Goal: Find specific page/section

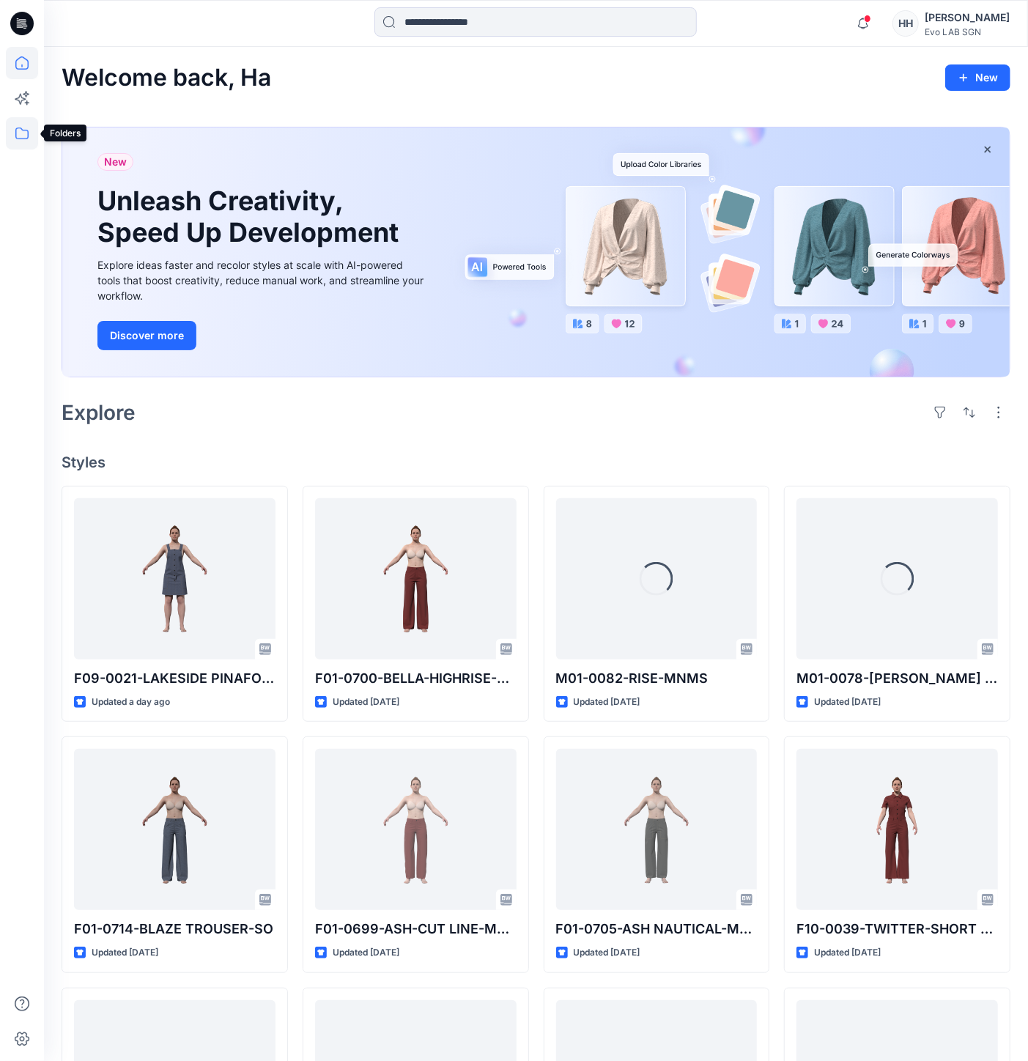
click at [25, 138] on icon at bounding box center [22, 133] width 32 height 32
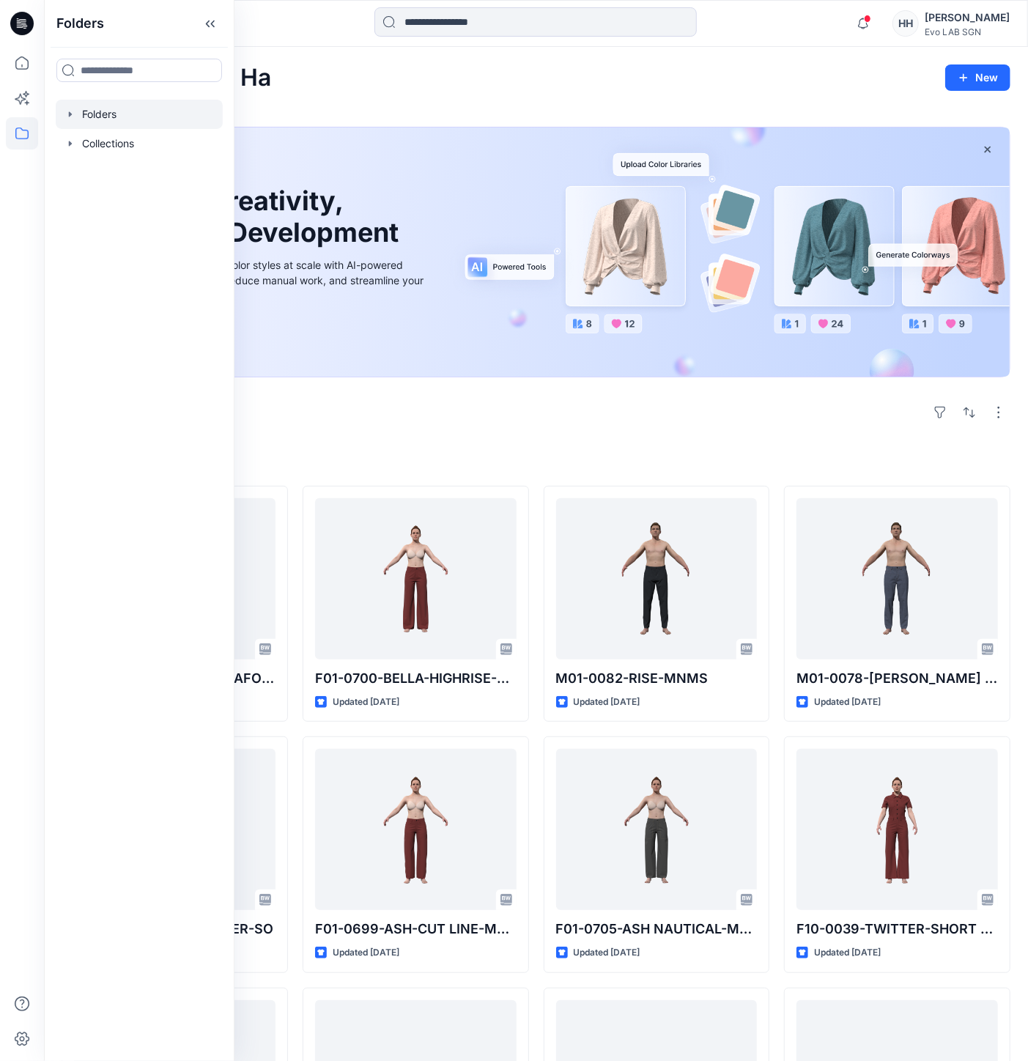
click at [123, 122] on div at bounding box center [139, 114] width 167 height 29
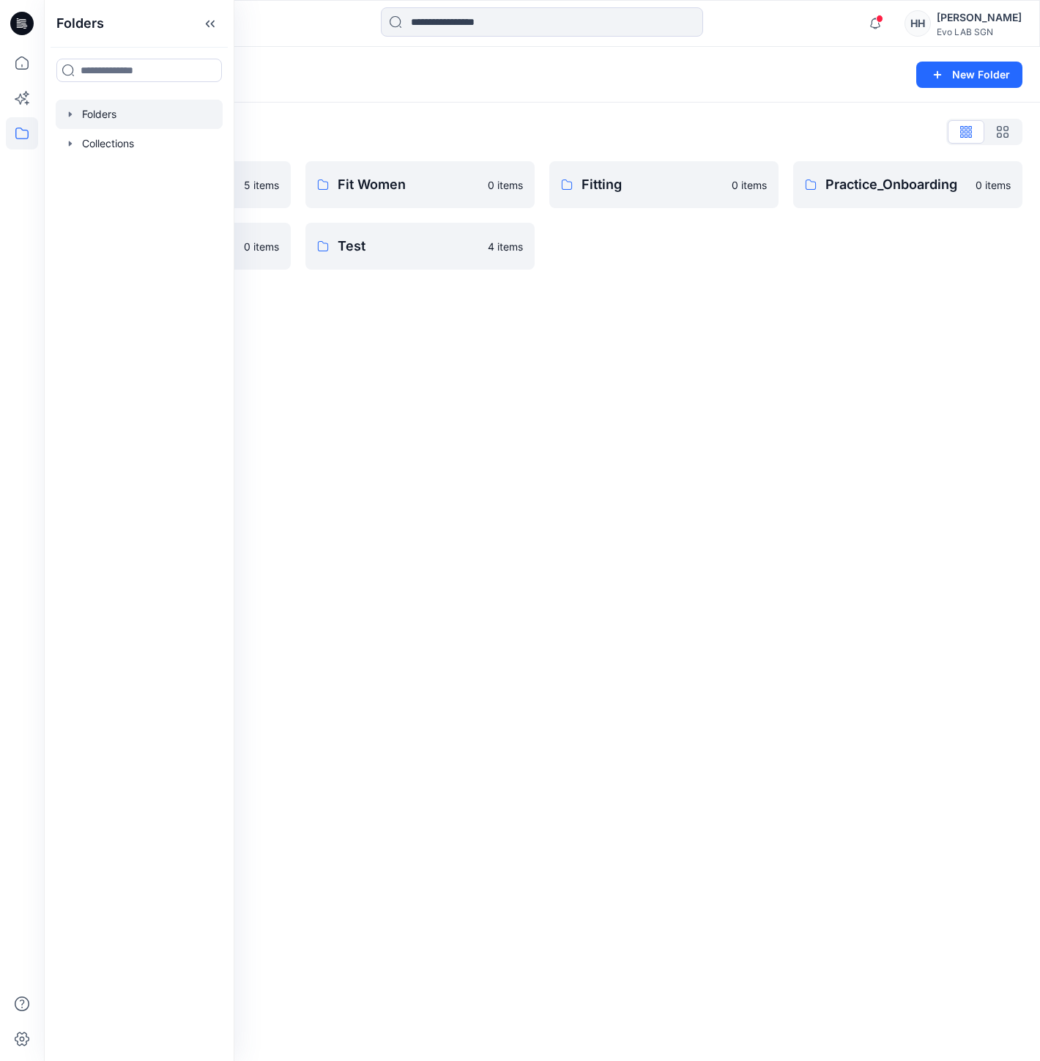
click at [374, 407] on div "Folders New Folder Folders List CATISI xDAWN 5 items S262 0 items Fit Women 0 i…" at bounding box center [542, 554] width 996 height 1014
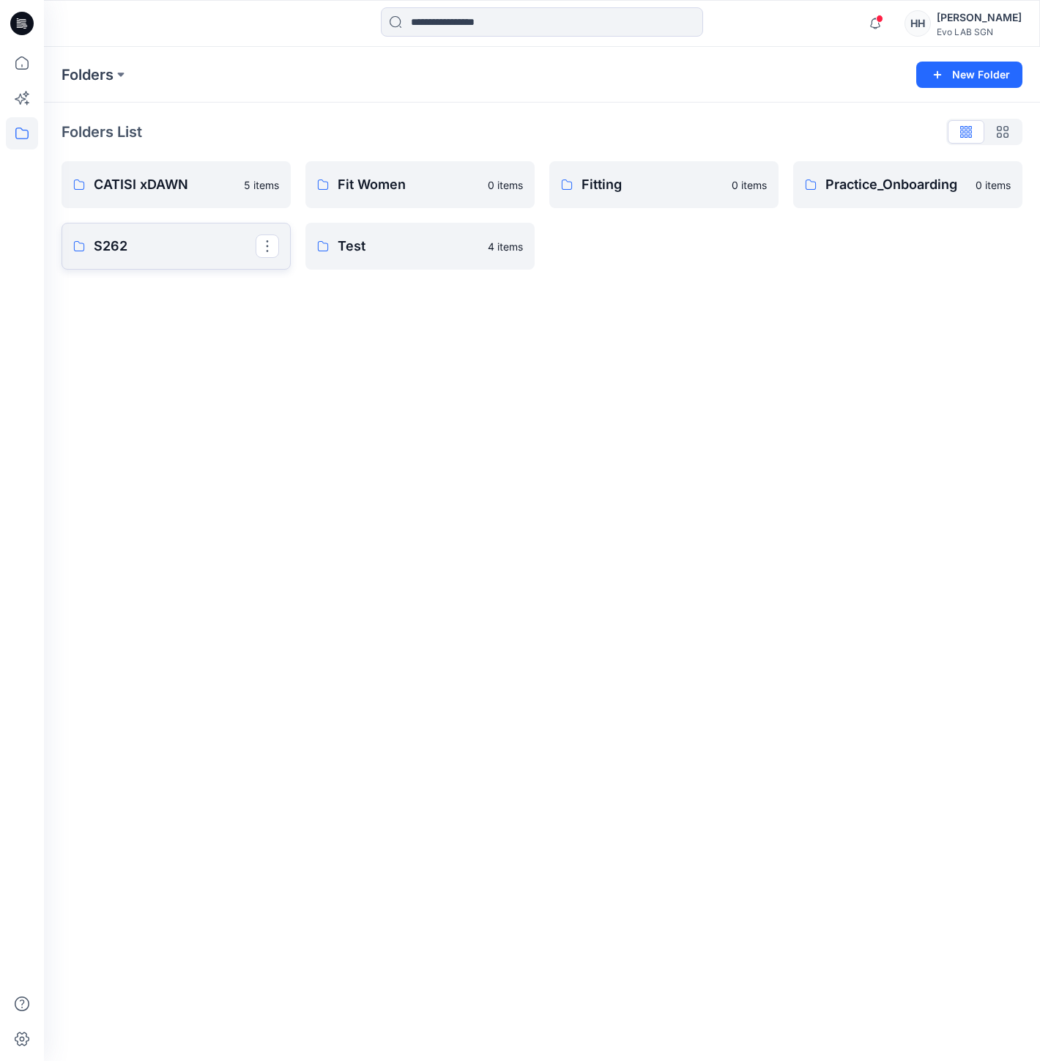
click at [195, 256] on link "S262" at bounding box center [176, 246] width 229 height 47
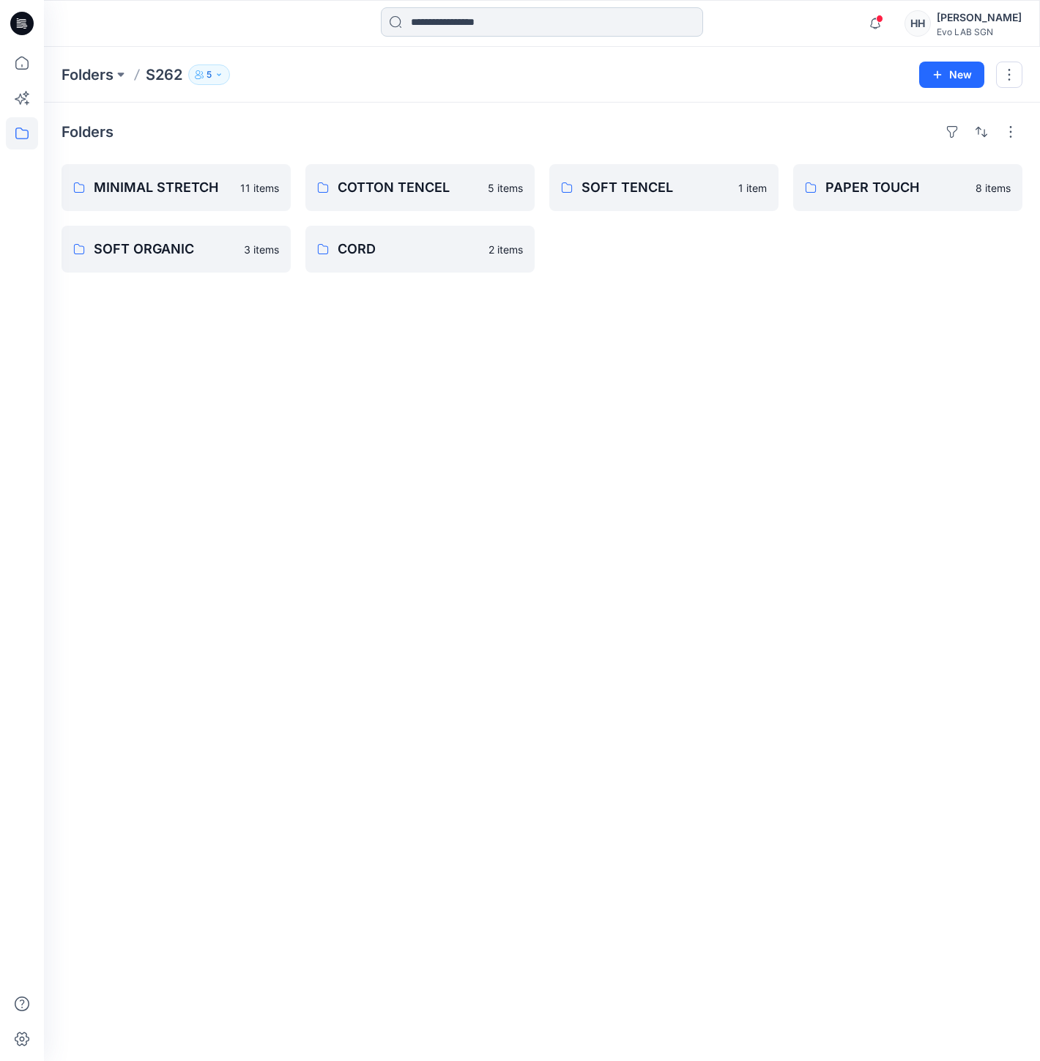
click at [558, 20] on input at bounding box center [542, 21] width 322 height 29
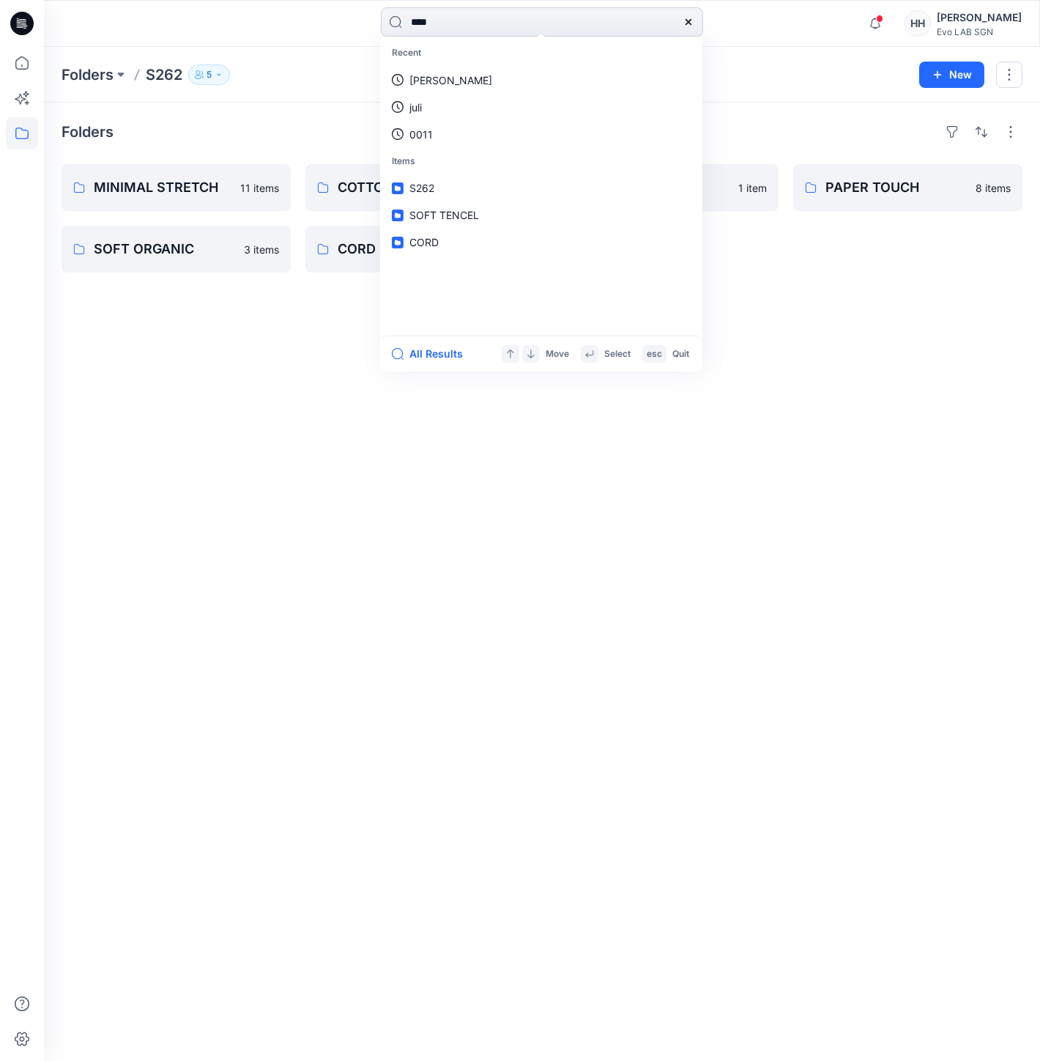
type input "****"
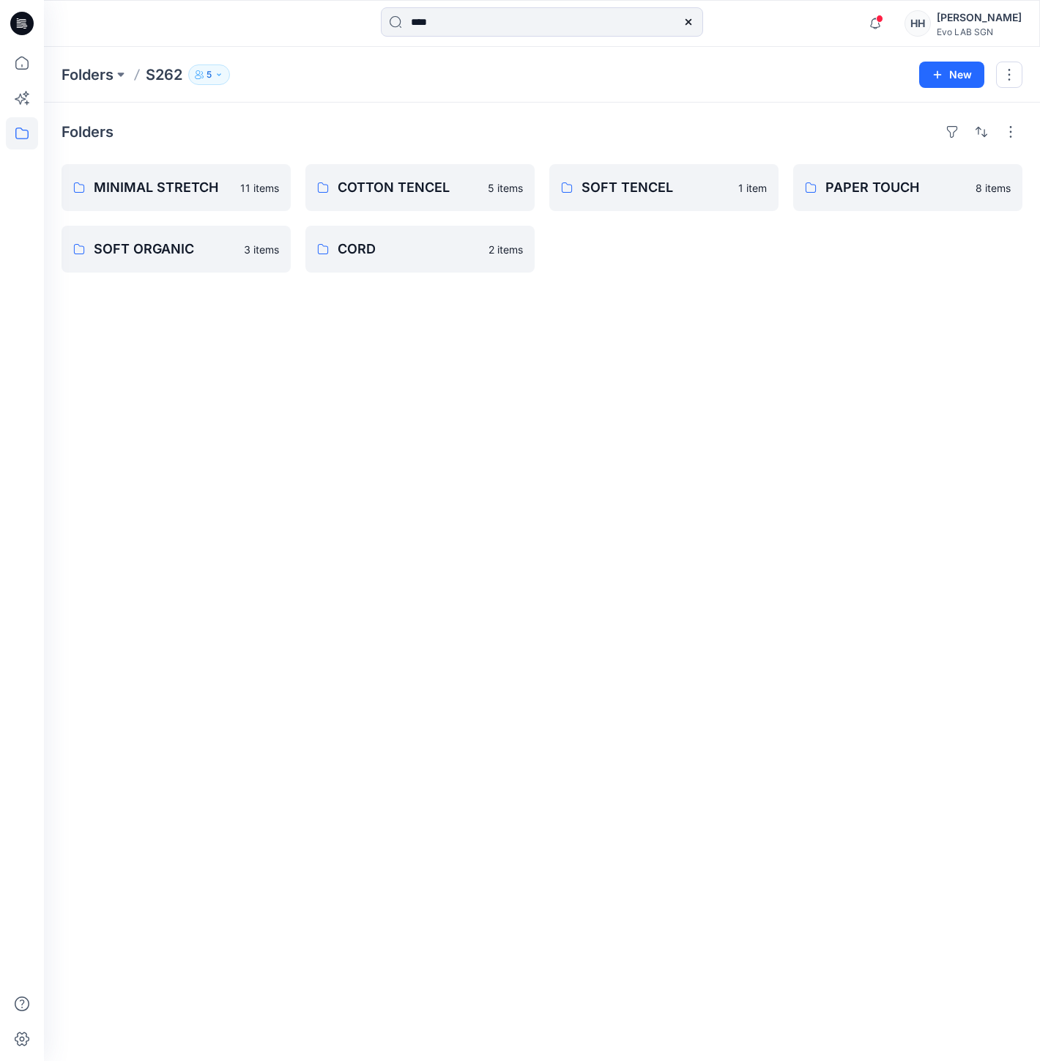
click at [288, 568] on div "Folders MINIMAL STRETCH 11 items SOFT ORGANIC 3 items COTTON TENCEL 5 items COR…" at bounding box center [542, 582] width 996 height 958
